Goal: Task Accomplishment & Management: Complete application form

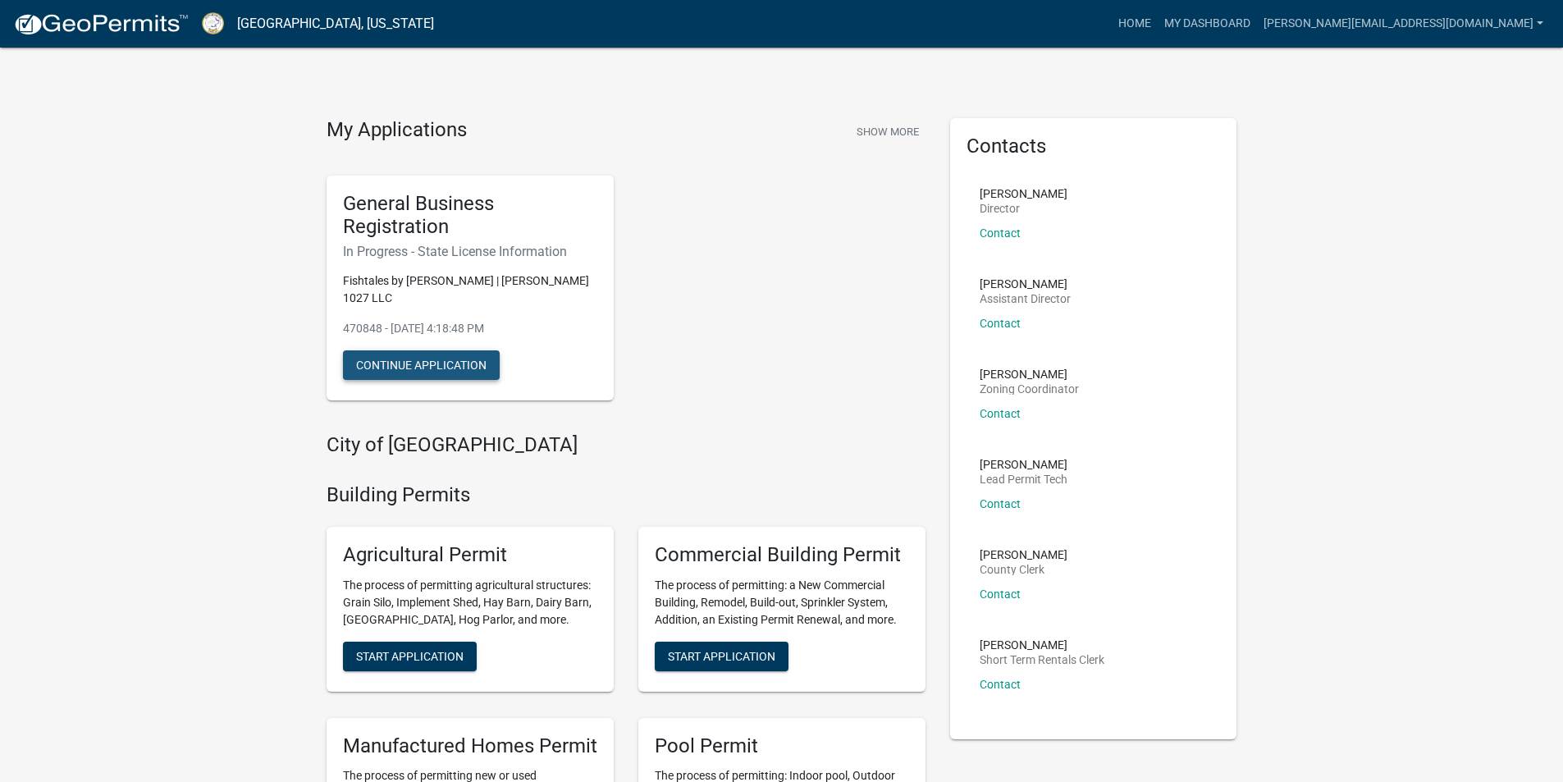
click at [447, 355] on button "Continue Application" at bounding box center [421, 365] width 157 height 30
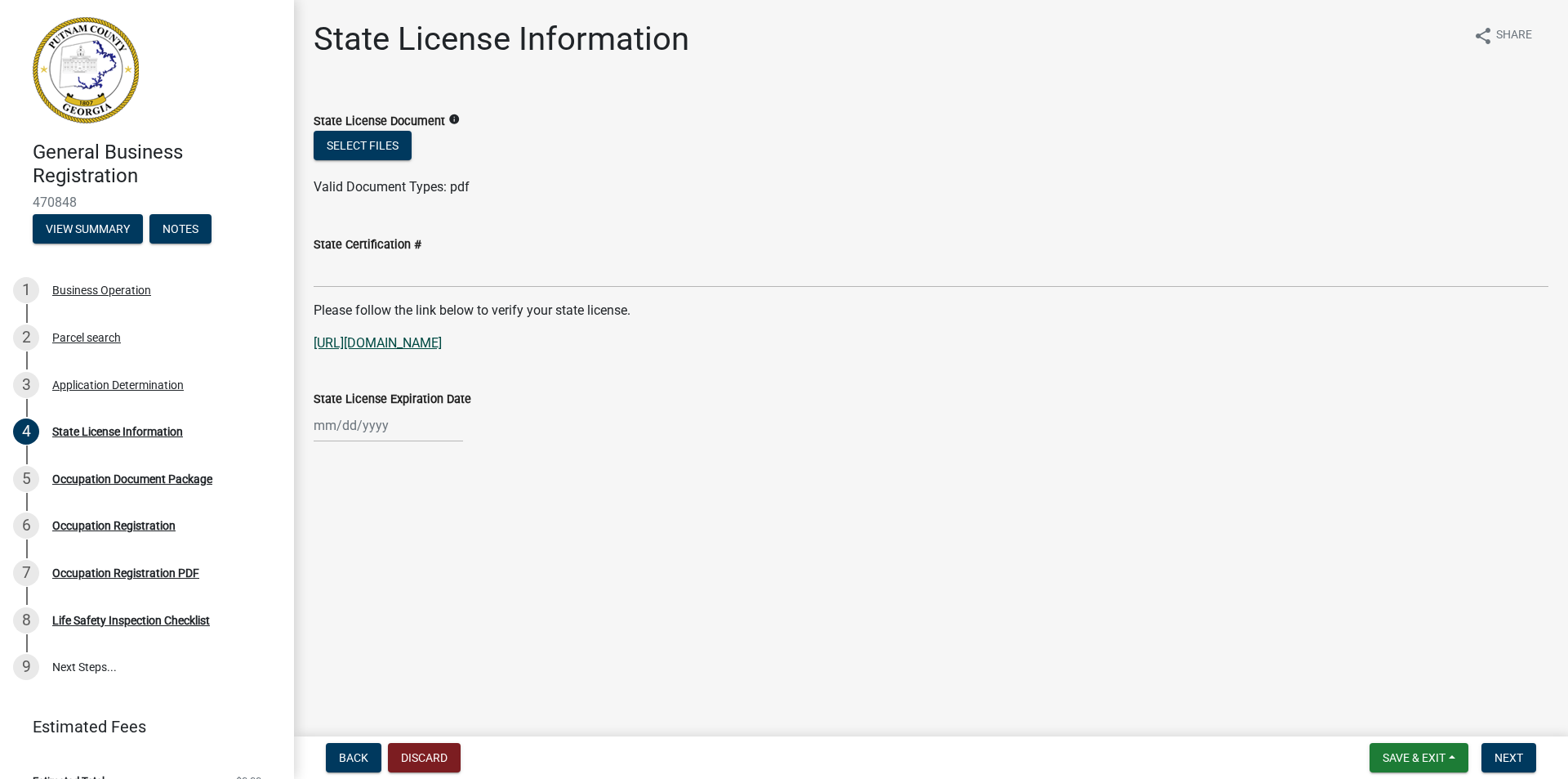
click at [442, 344] on link "[URL][DOMAIN_NAME]" at bounding box center [377, 343] width 128 height 16
click at [383, 142] on button "Select files" at bounding box center [362, 145] width 98 height 30
click at [435, 341] on link "[URL][DOMAIN_NAME]" at bounding box center [377, 343] width 128 height 16
click at [354, 249] on label "State Certification #" at bounding box center [367, 244] width 108 height 11
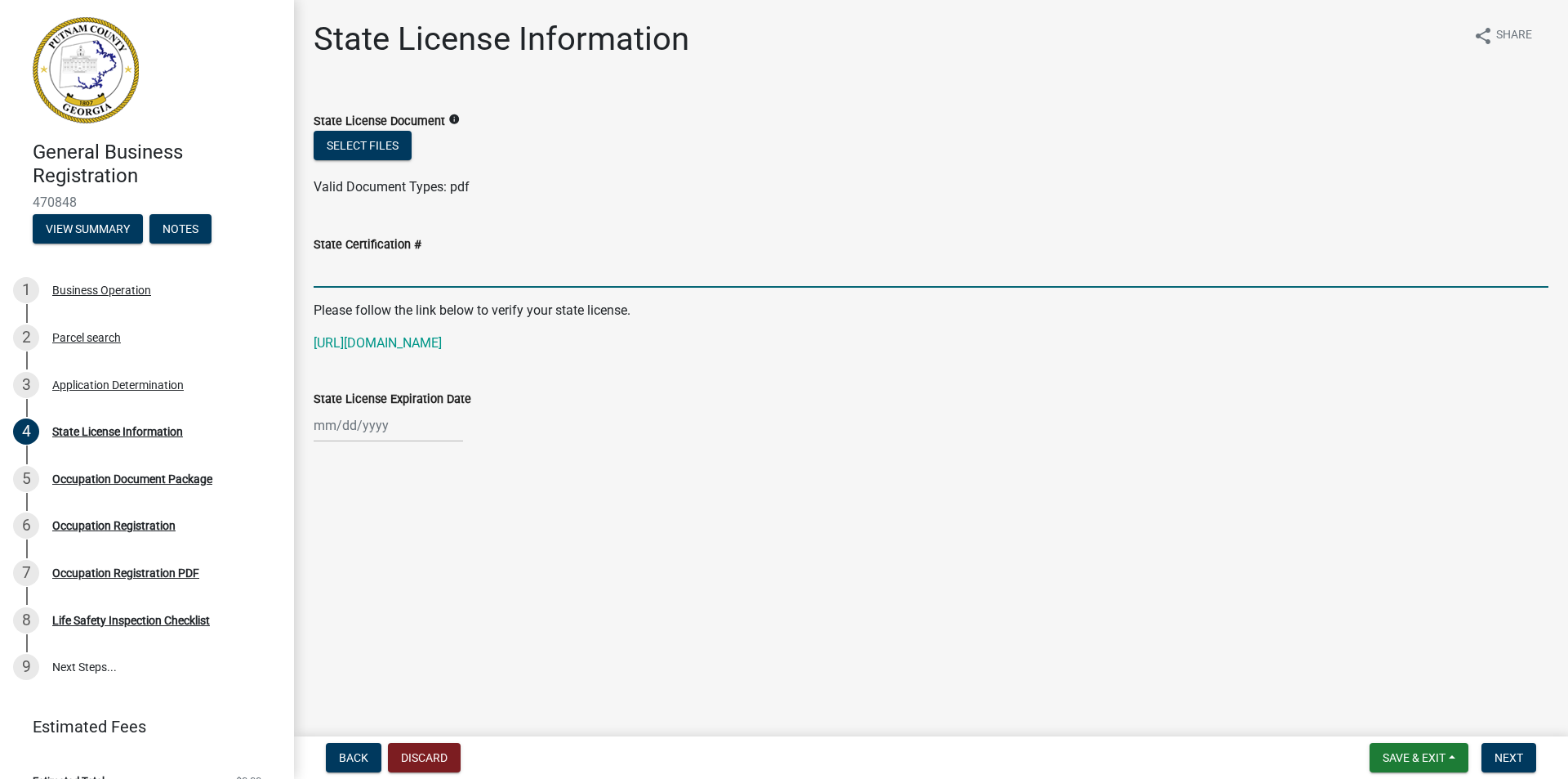
click at [354, 254] on input "State Certification #" at bounding box center [931, 271] width 1234 height 34
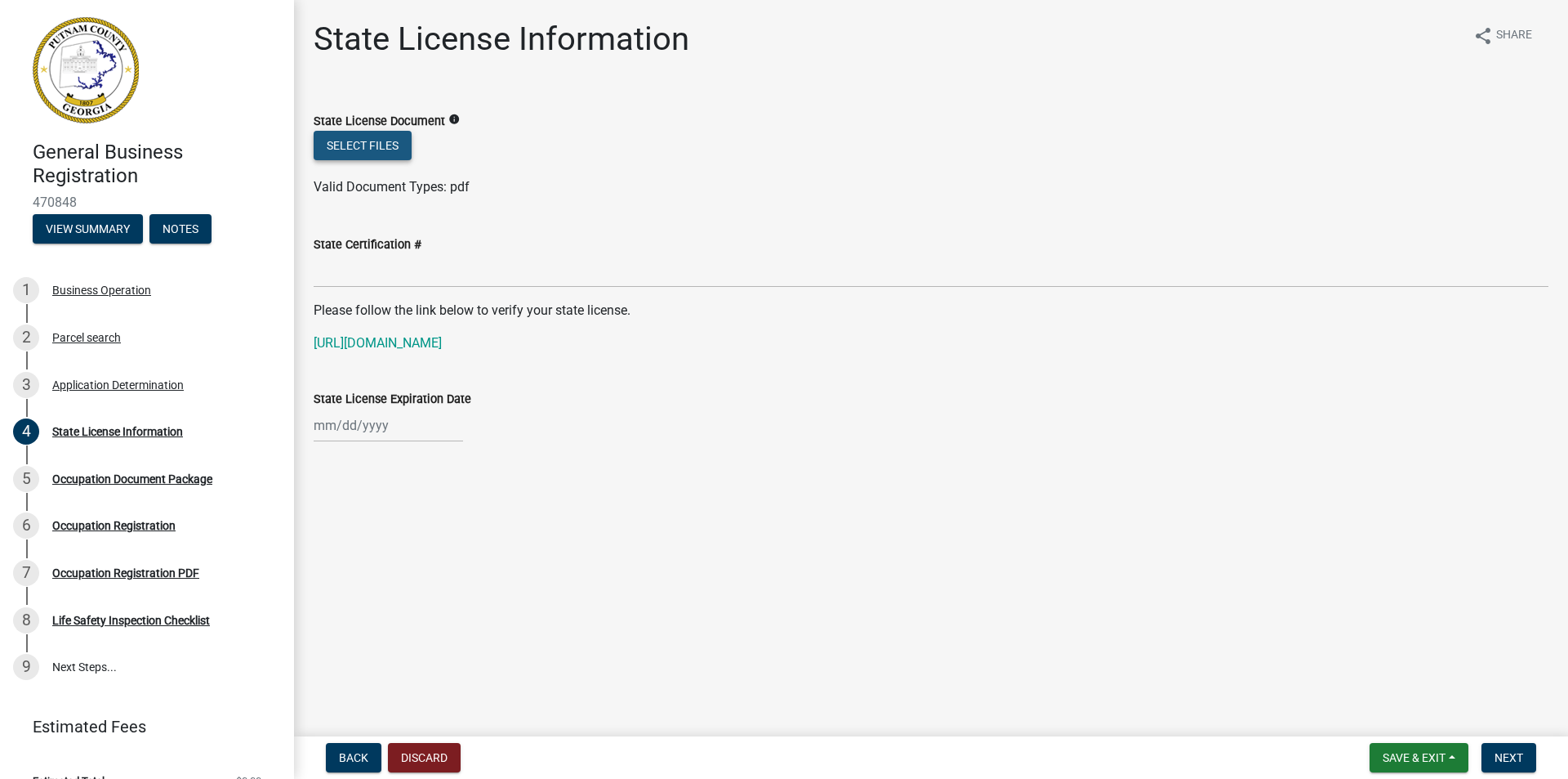
click at [375, 147] on button "Select files" at bounding box center [362, 145] width 98 height 30
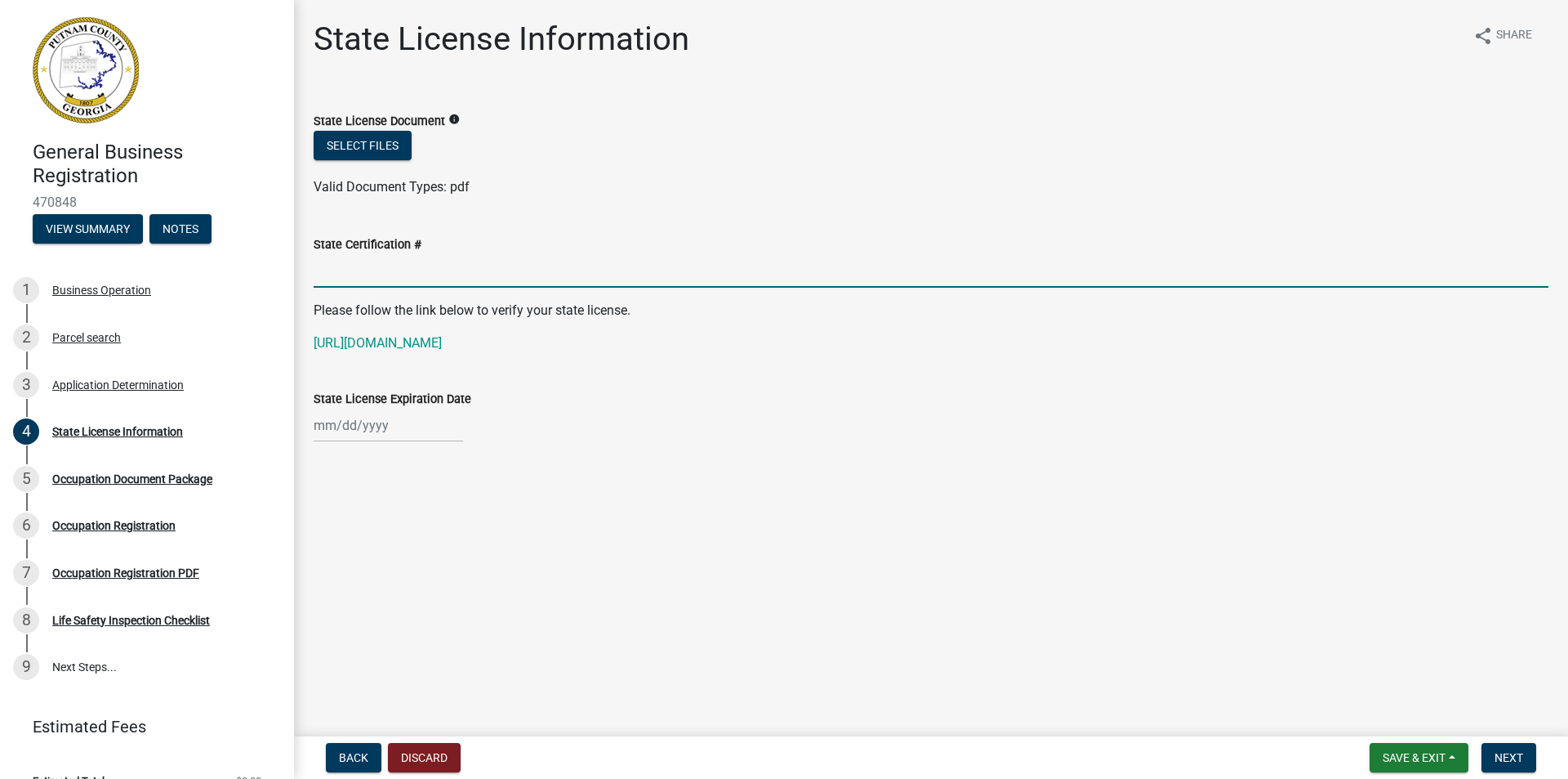
click at [551, 273] on input "State Certification #" at bounding box center [931, 271] width 1234 height 34
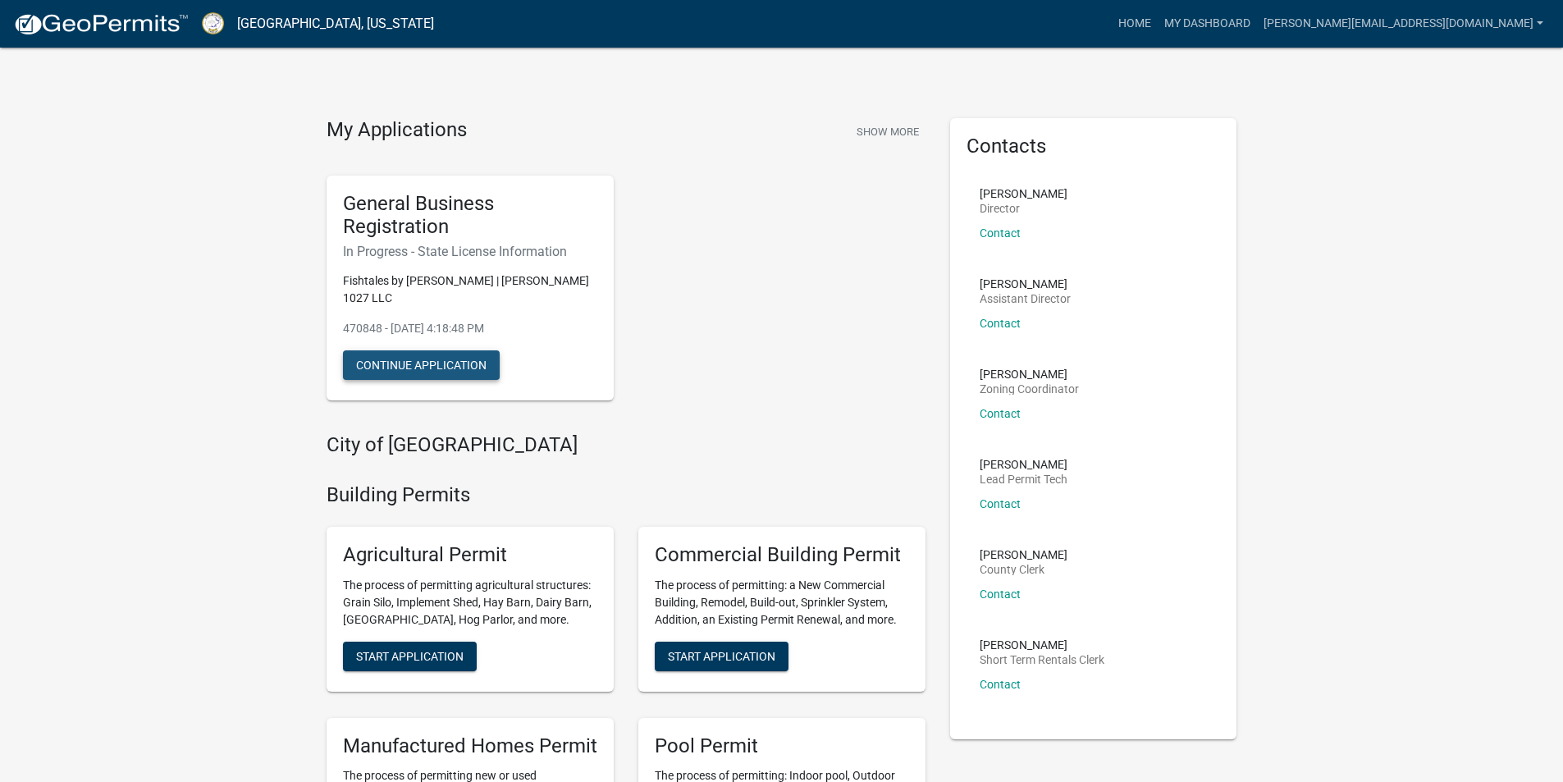
click at [412, 350] on button "Continue Application" at bounding box center [421, 365] width 157 height 30
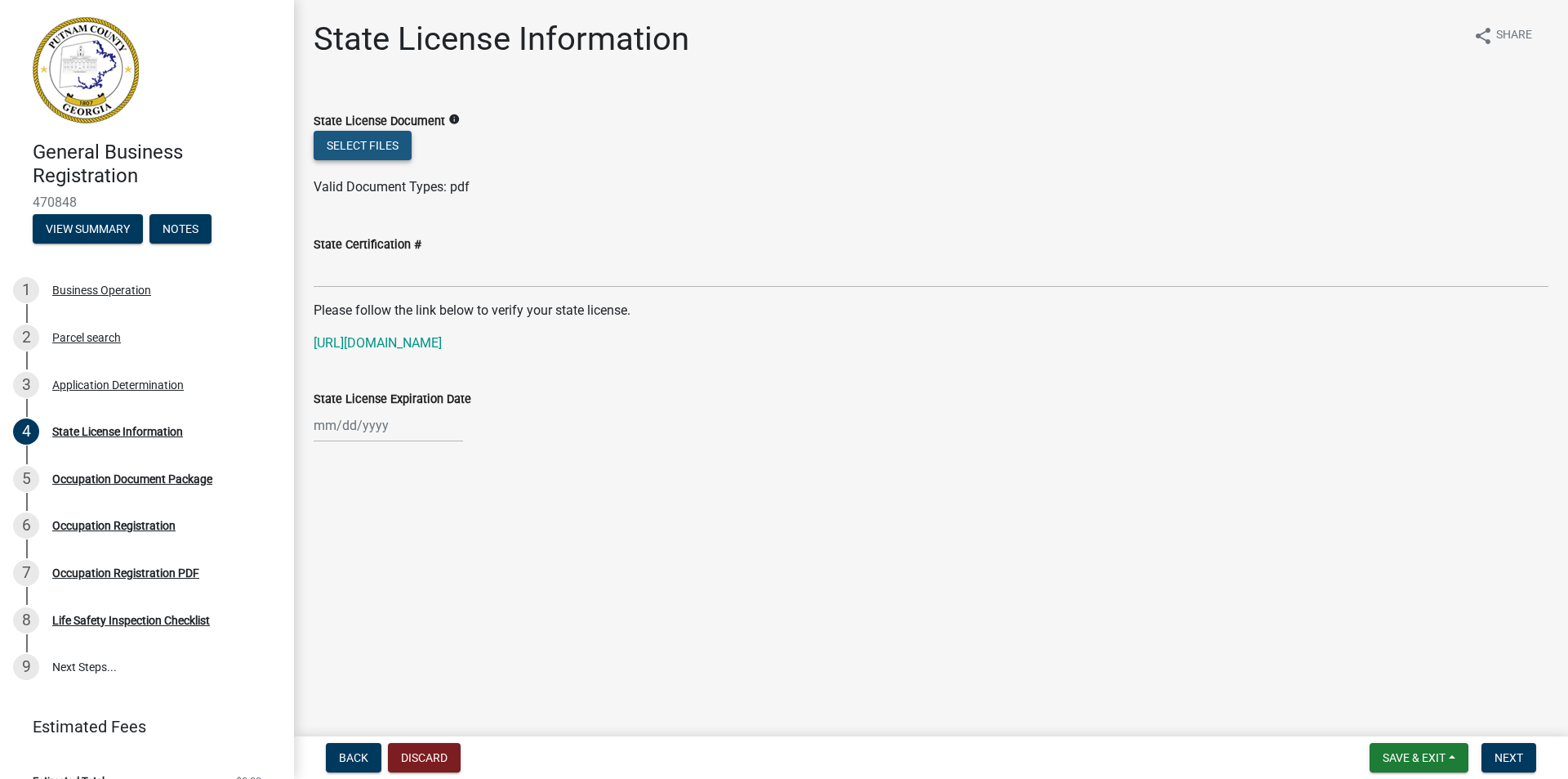
click at [337, 142] on button "Select files" at bounding box center [362, 145] width 98 height 30
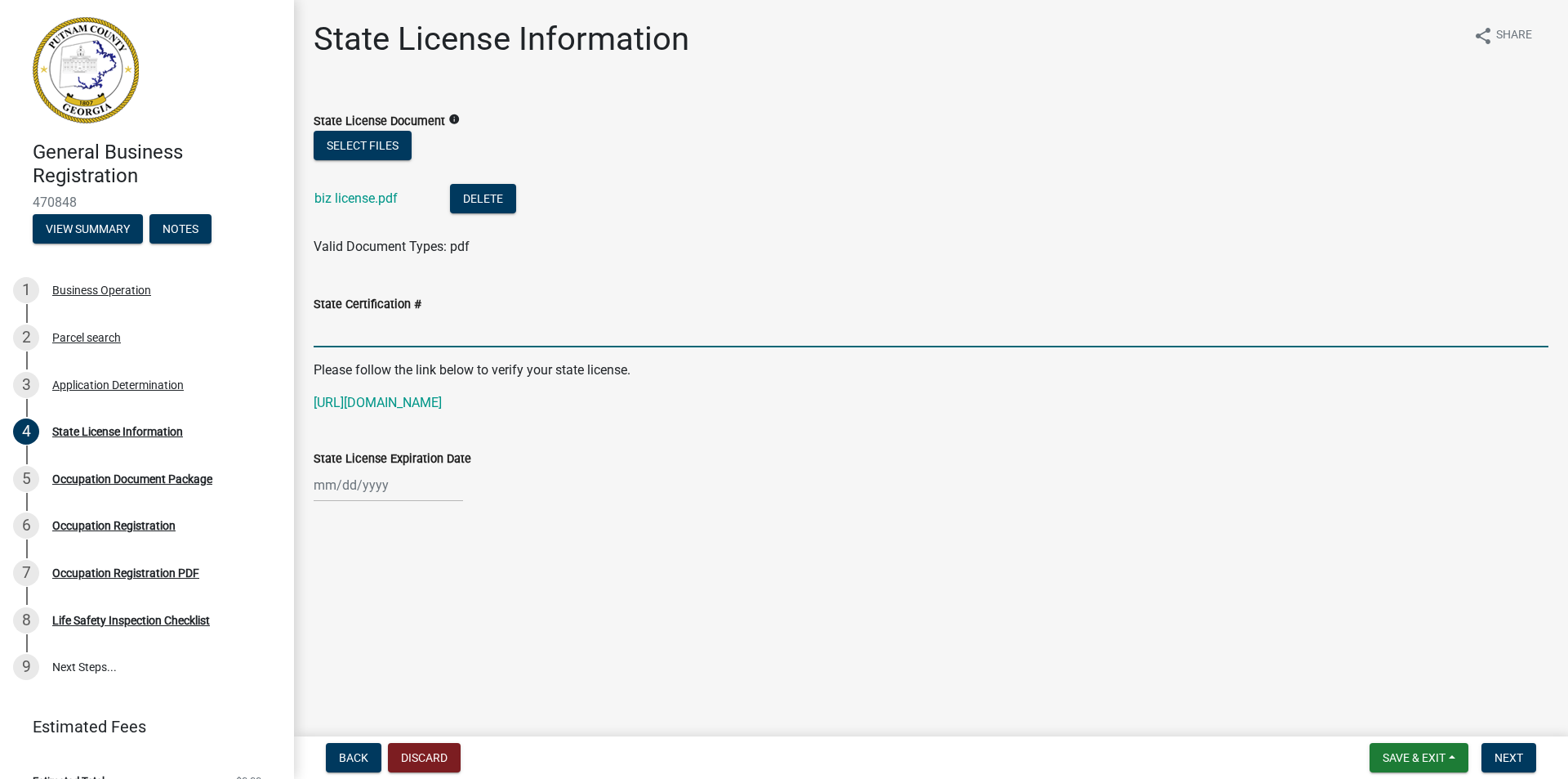
click at [397, 341] on input "State Certification #" at bounding box center [931, 331] width 1234 height 34
type input "sec-44/[PHONE_NUMBER]"
click at [442, 397] on link "[URL][DOMAIN_NAME]" at bounding box center [377, 402] width 128 height 16
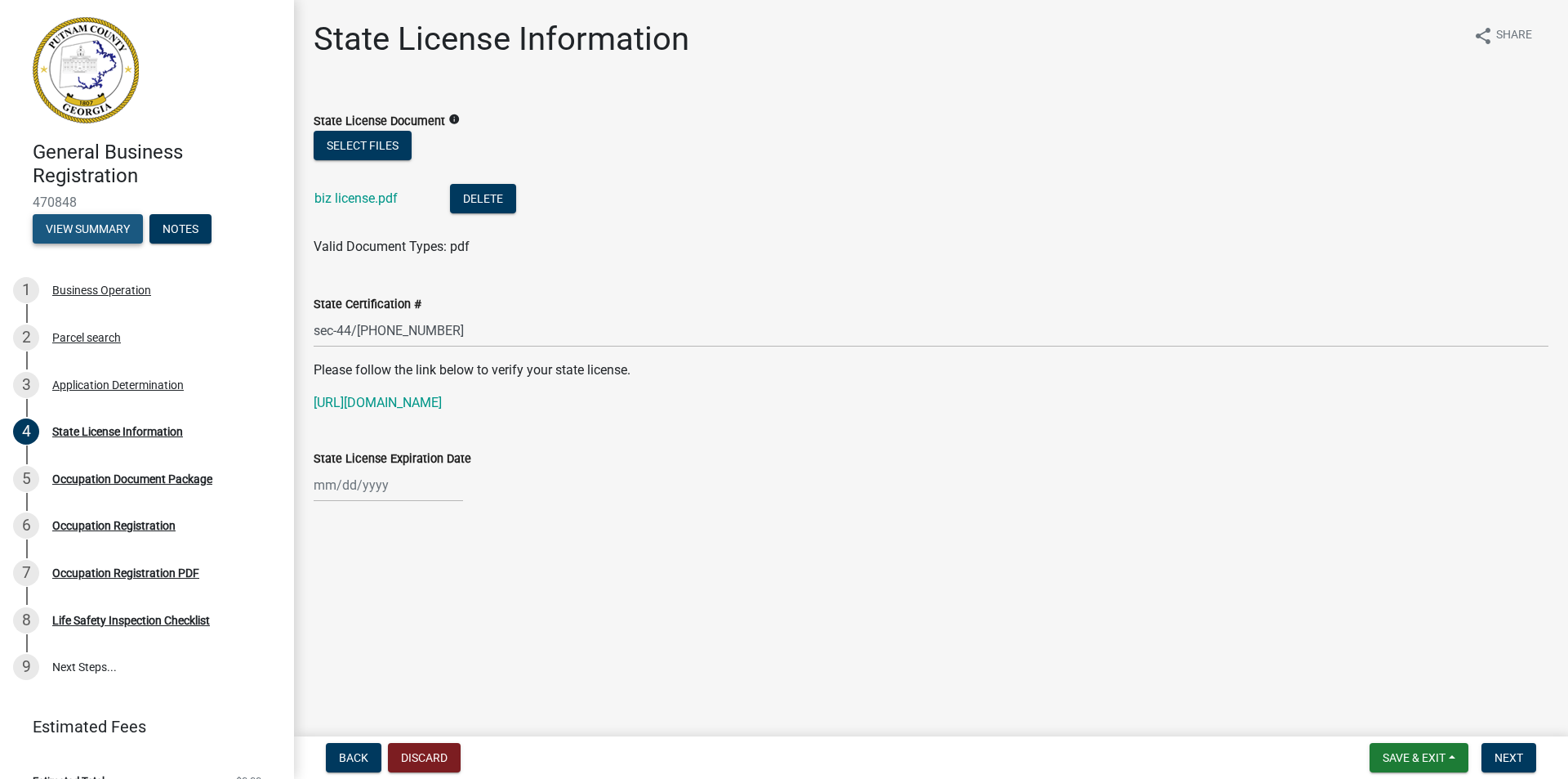
click at [71, 222] on button "View Summary" at bounding box center [88, 229] width 111 height 30
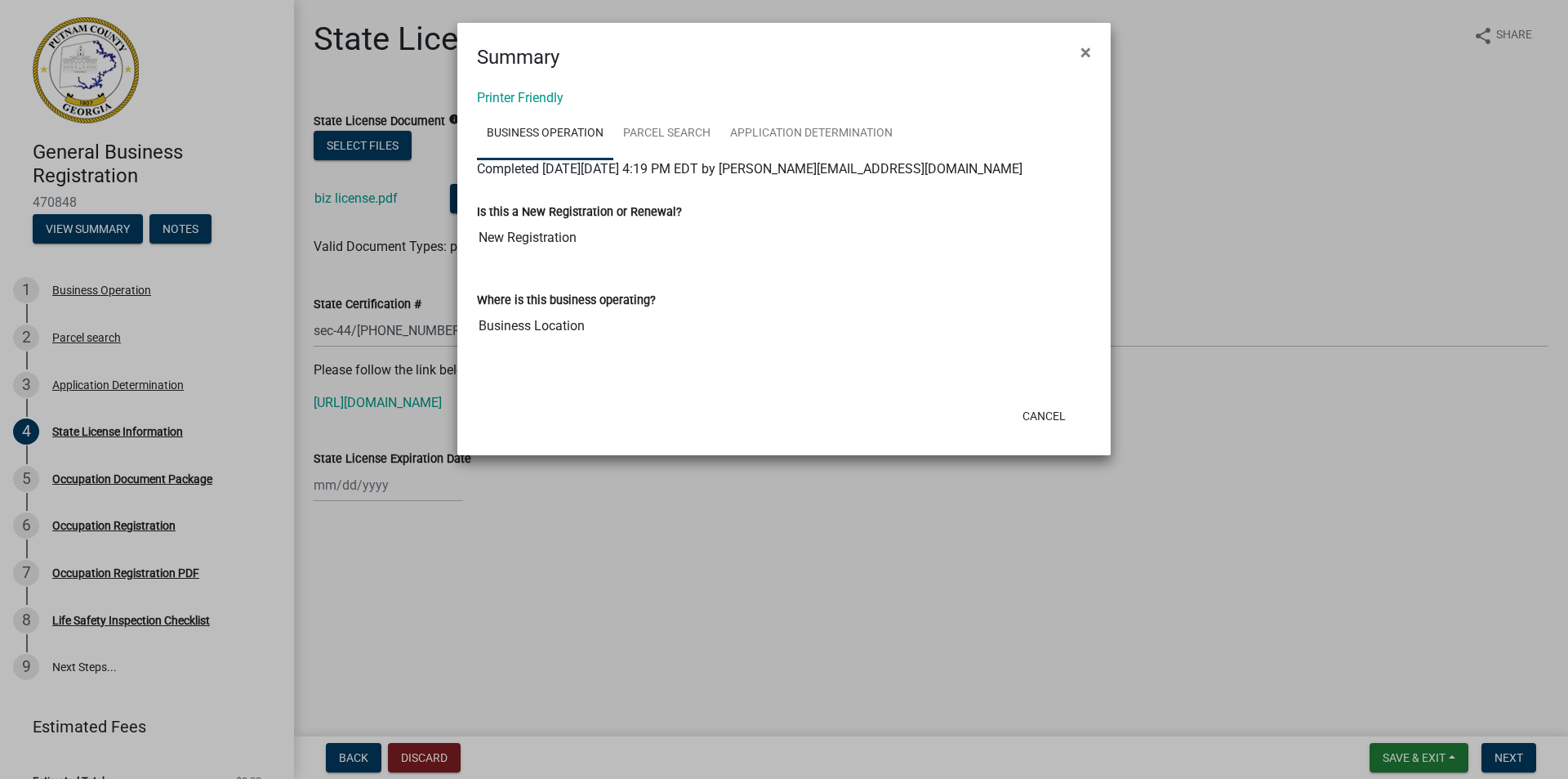
click at [605, 475] on ngb-modal-window "Summary × Printer Friendly Business Operation Parcel search Application Determi…" at bounding box center [784, 390] width 1568 height 779
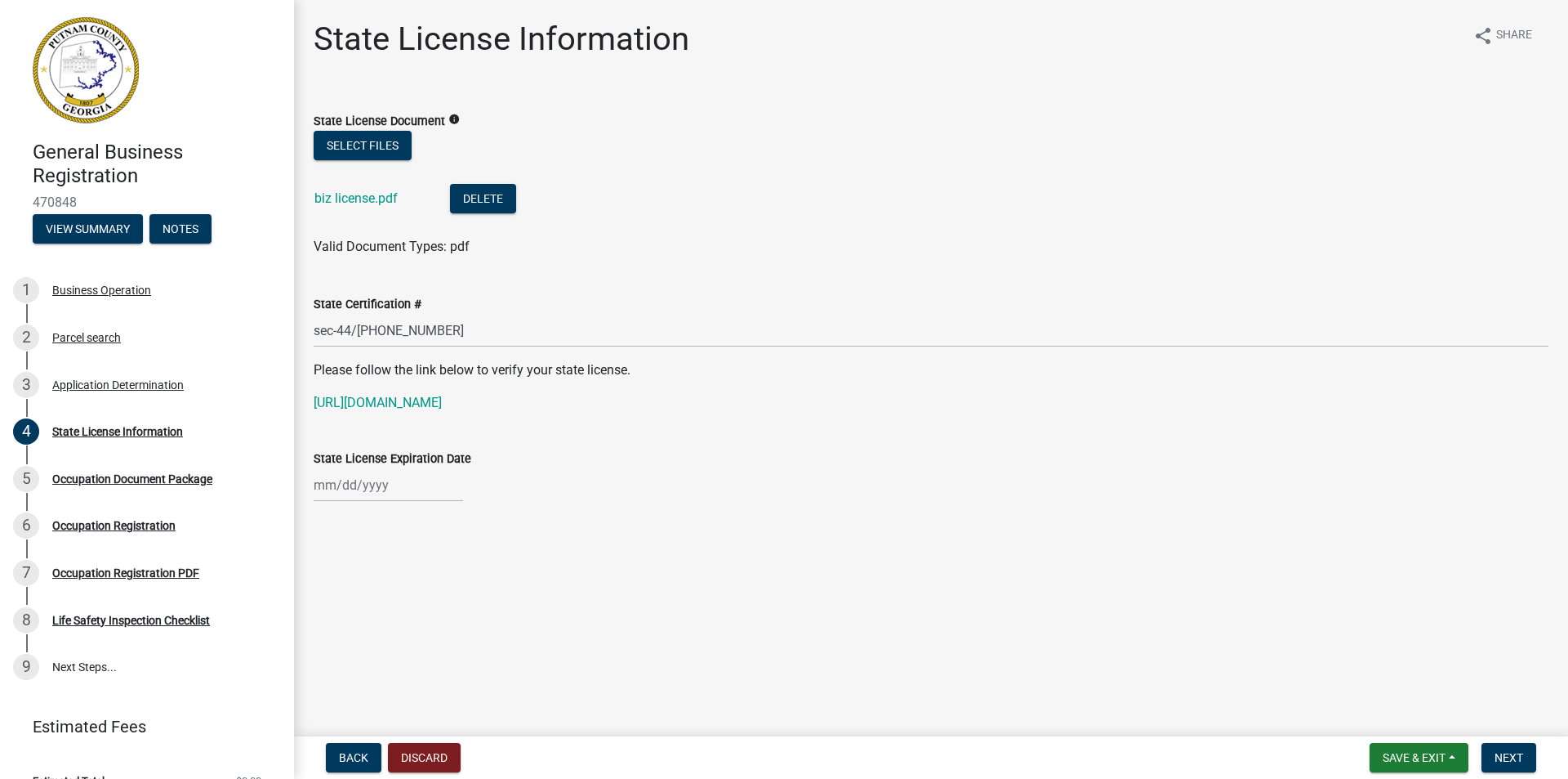
click at [448, 467] on div "State License Expiration Date" at bounding box center [931, 458] width 1234 height 20
click at [418, 484] on div at bounding box center [388, 485] width 149 height 34
click at [484, 519] on span "Next month" at bounding box center [486, 519] width 12 height 12
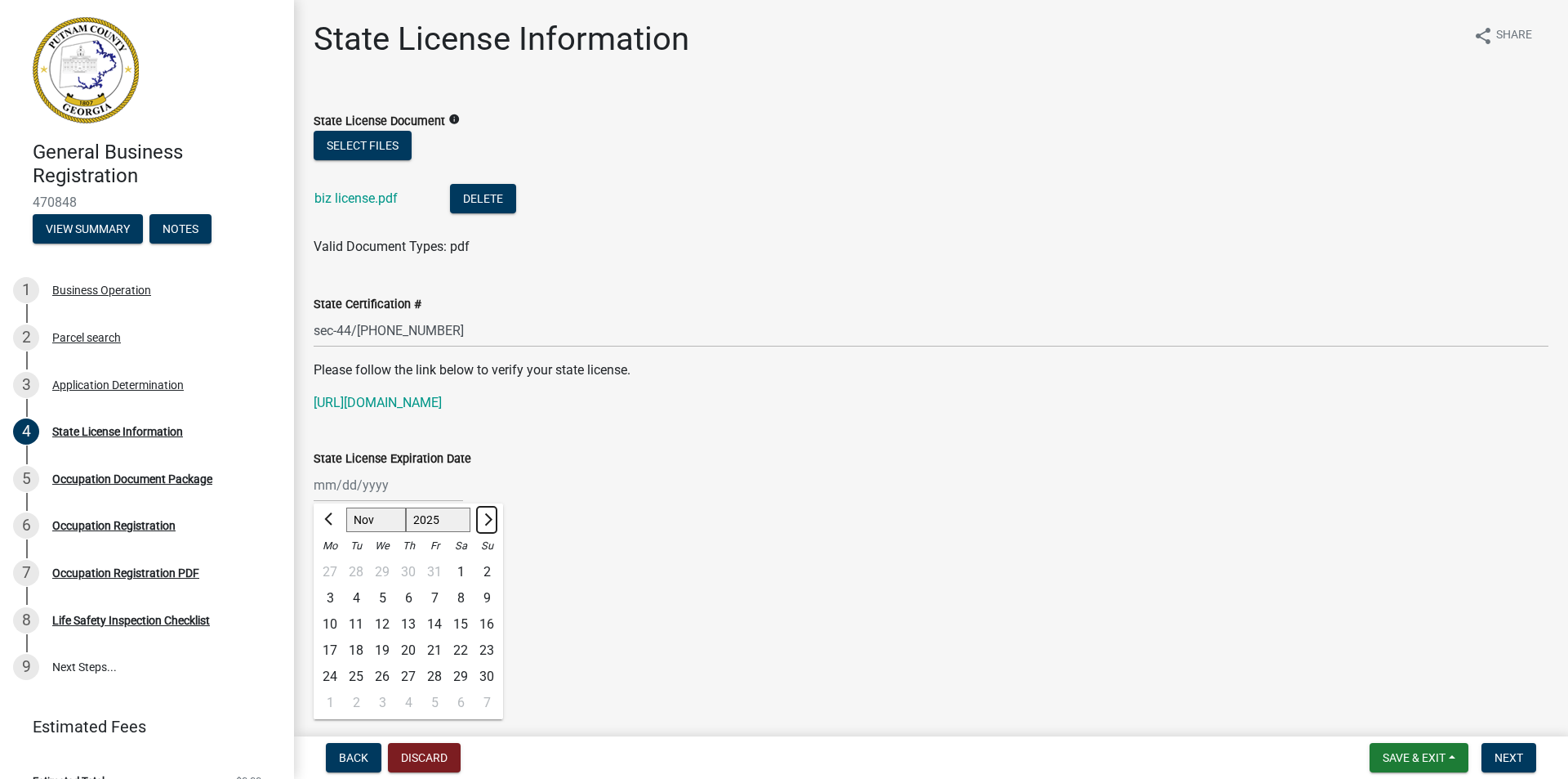
select select "12"
click at [377, 672] on div "31" at bounding box center [382, 676] width 26 height 26
type input "[DATE]"
click at [1371, 763] on button "Save & Exit" at bounding box center [1419, 758] width 99 height 30
click at [1361, 676] on button "Save" at bounding box center [1403, 675] width 130 height 39
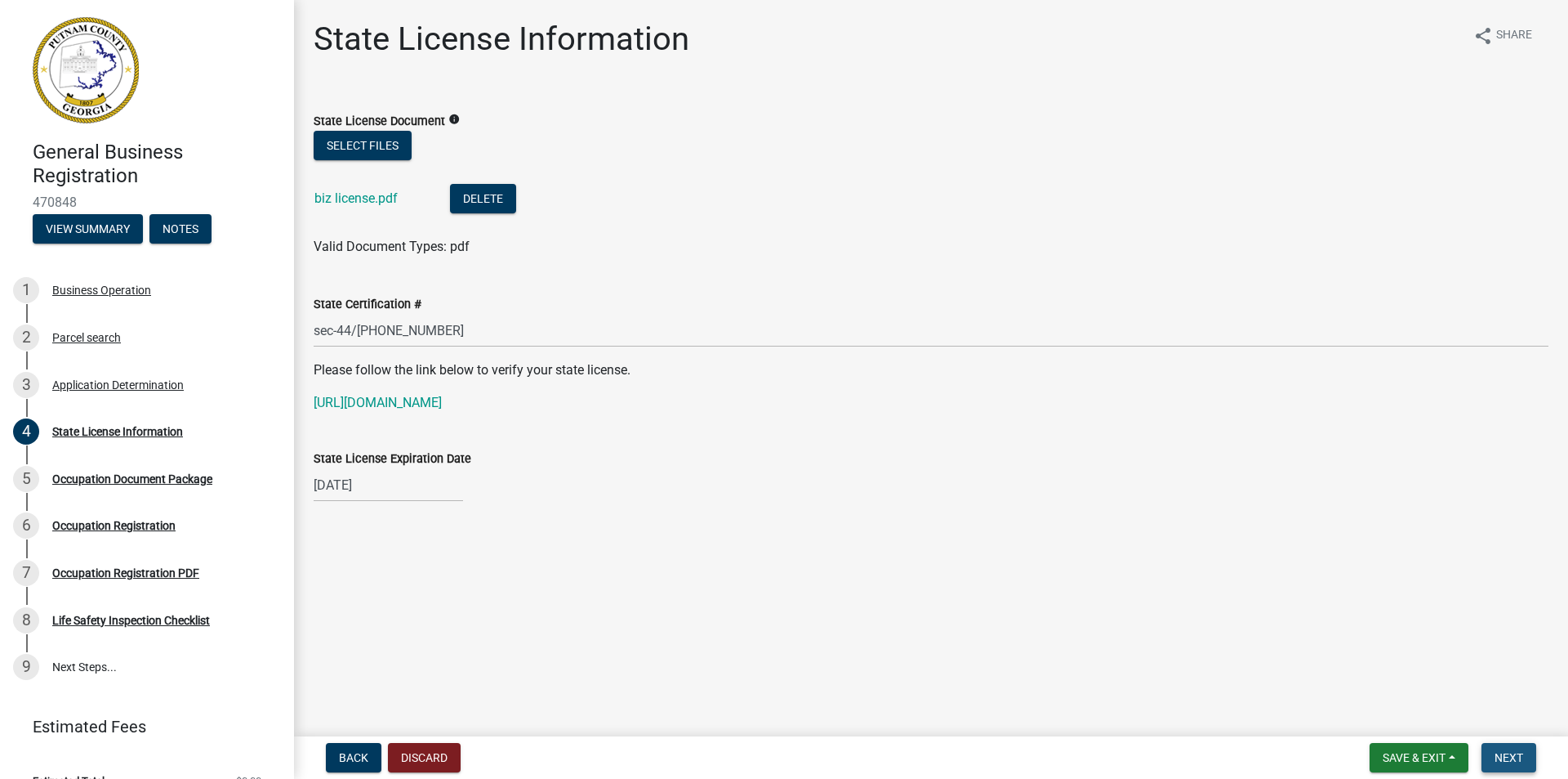
click at [1511, 745] on button "Next" at bounding box center [1508, 758] width 55 height 30
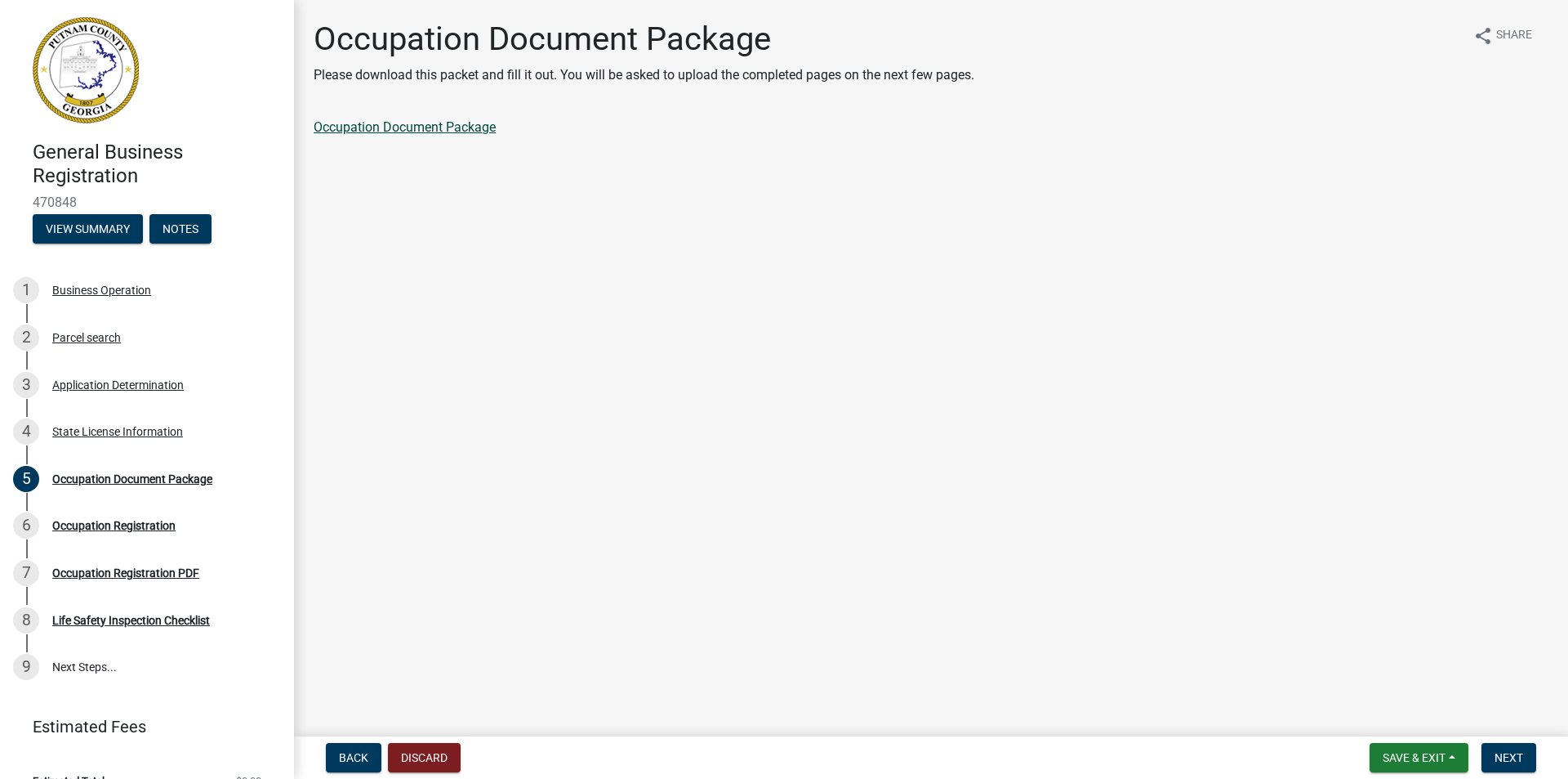
click at [424, 128] on link "Occupation Document Package" at bounding box center [404, 128] width 182 height 16
